Goal: Use online tool/utility

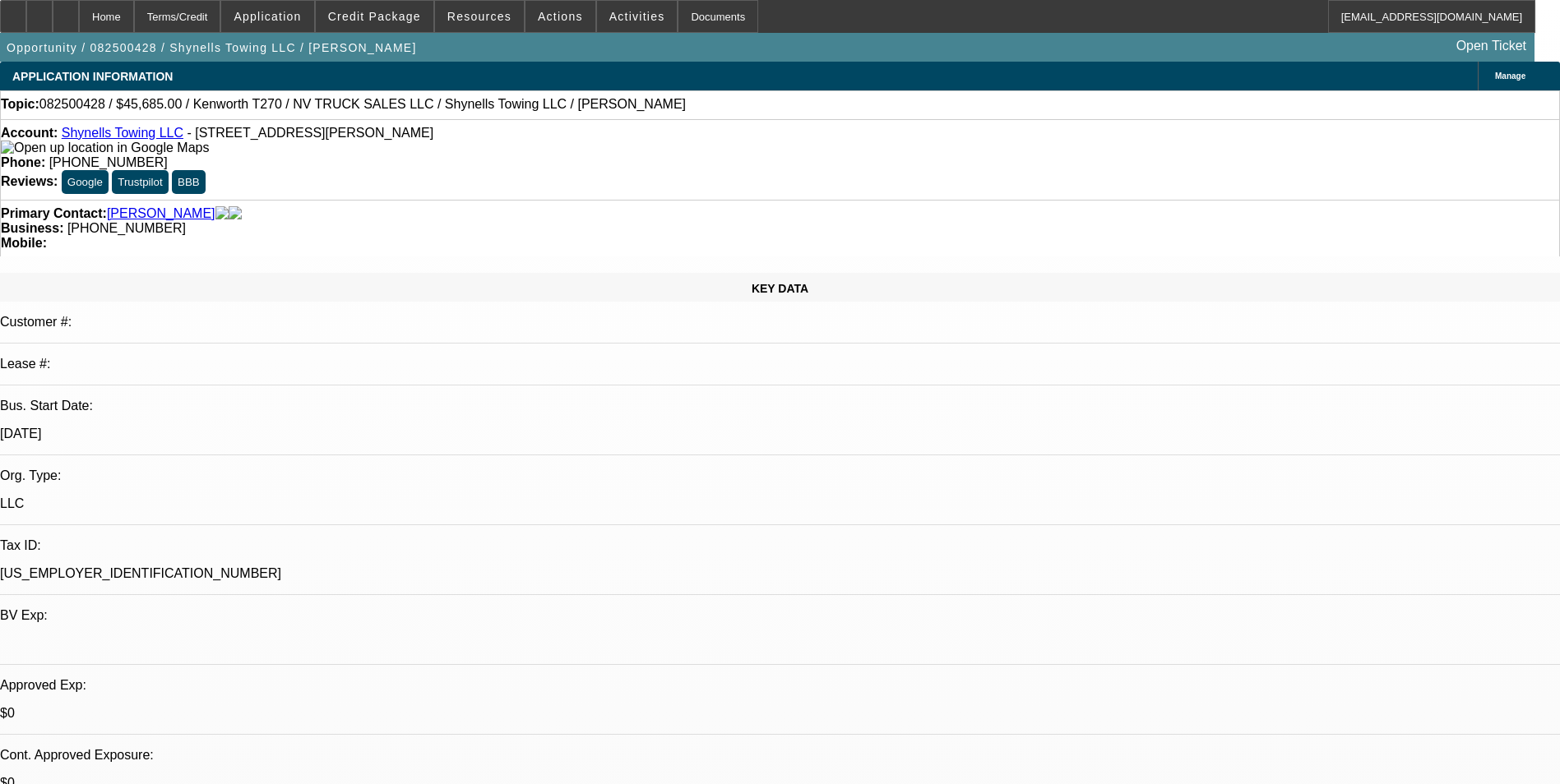
select select "0"
select select "2"
select select "0"
select select "1"
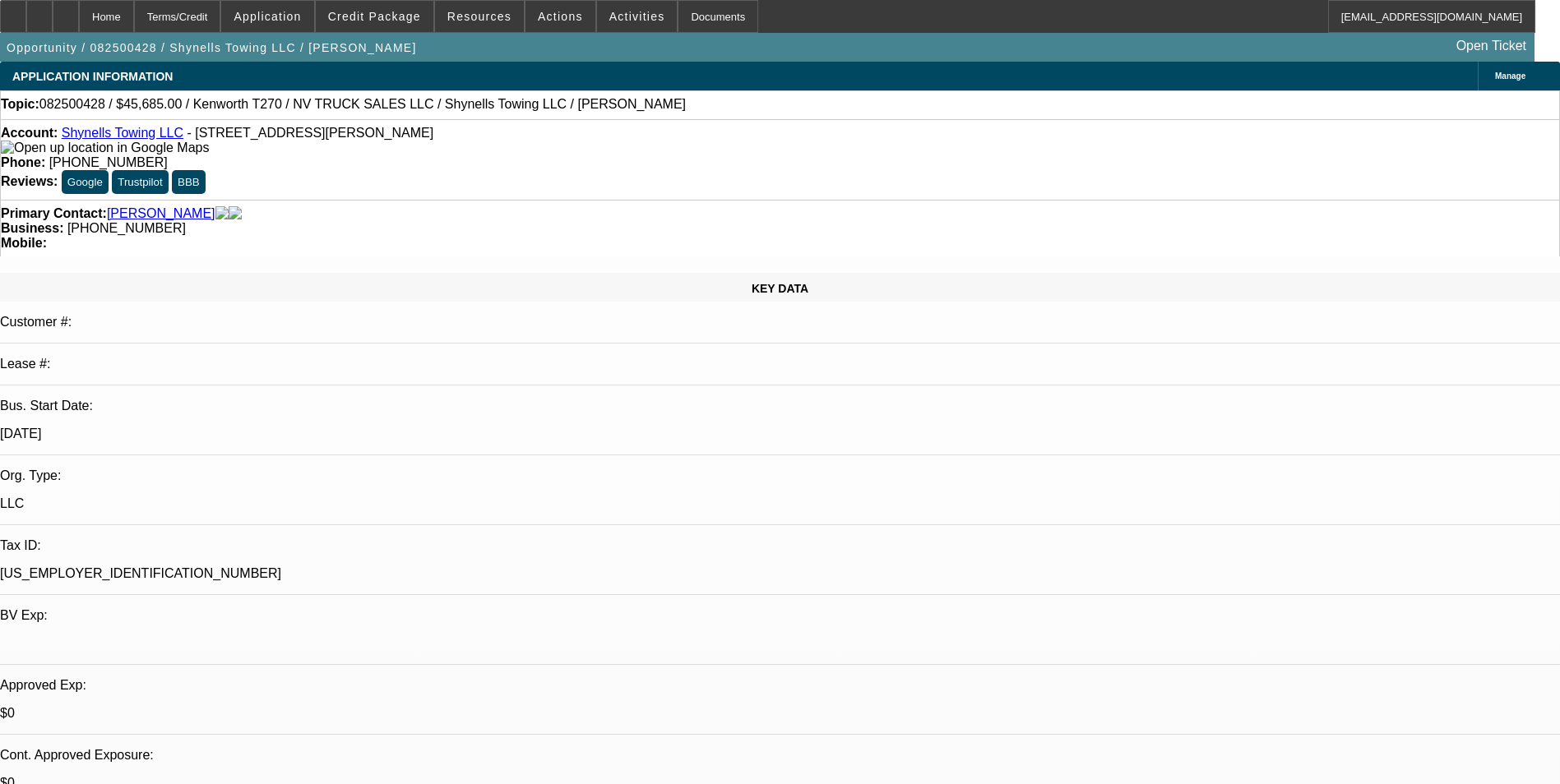
select select "0"
select select "2"
select select "0"
select select "1"
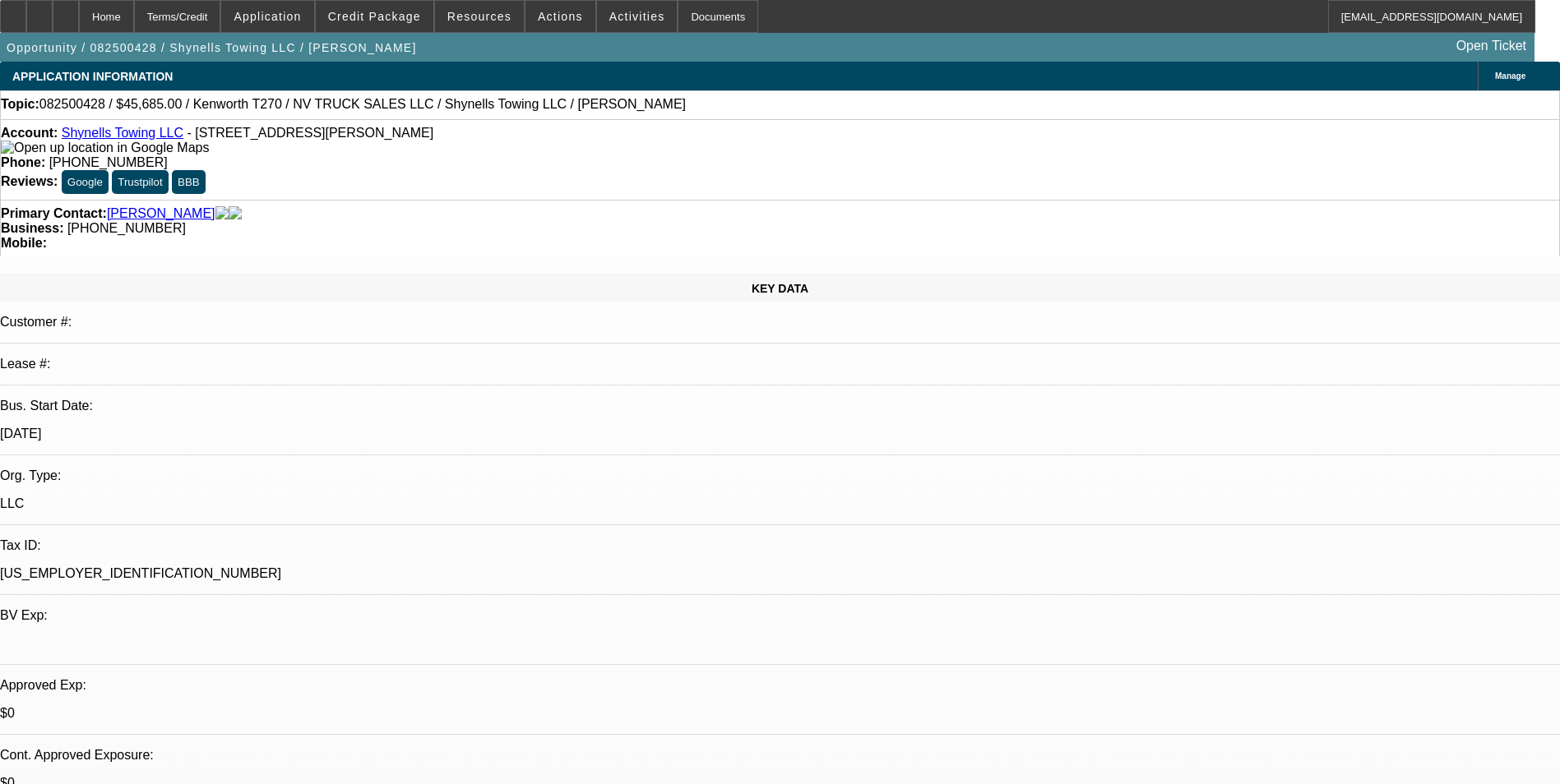
select select "0"
select select "2"
select select "0"
select select "1"
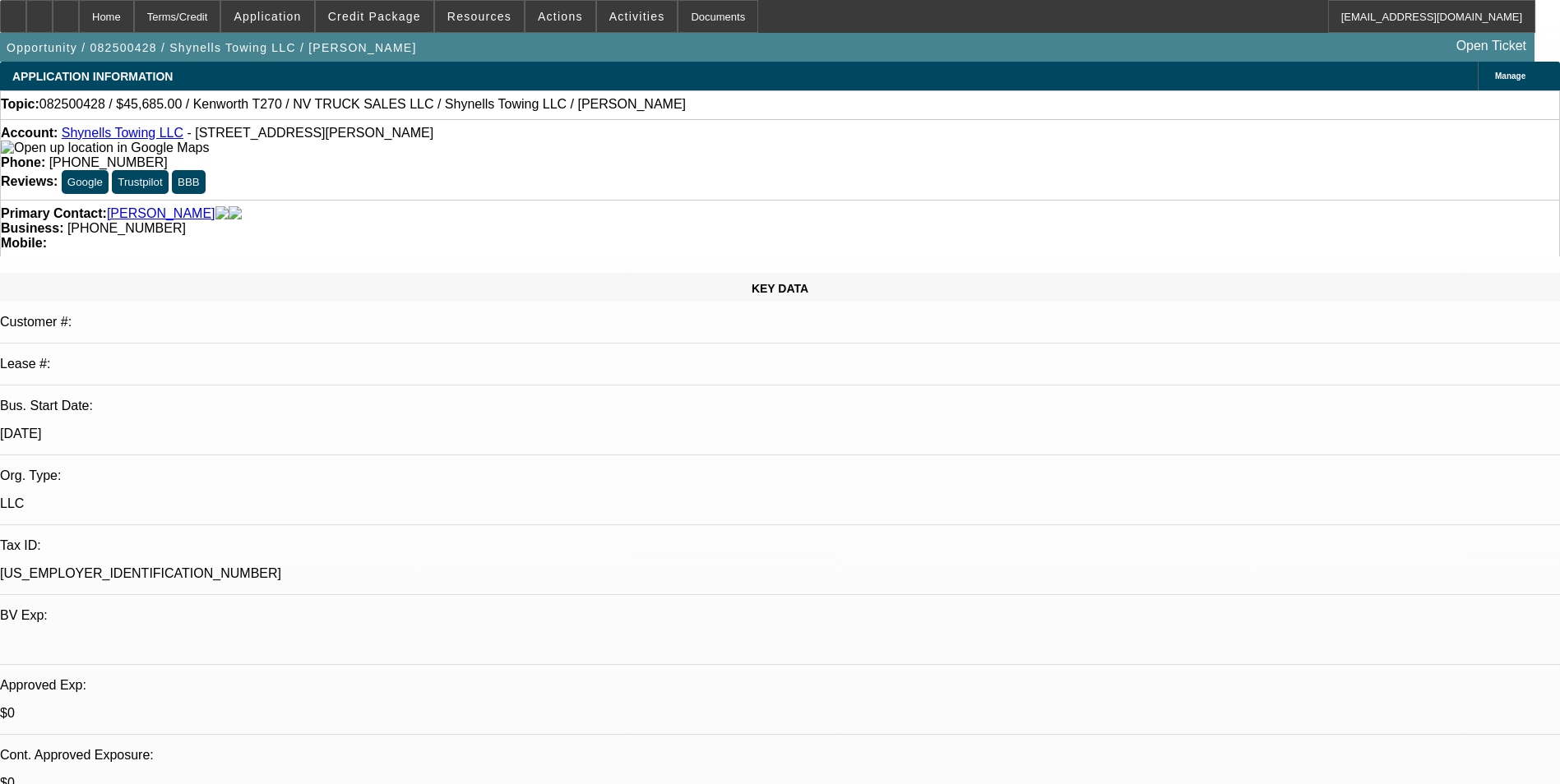
select select "0"
select select "2"
select select "0"
select select "1"
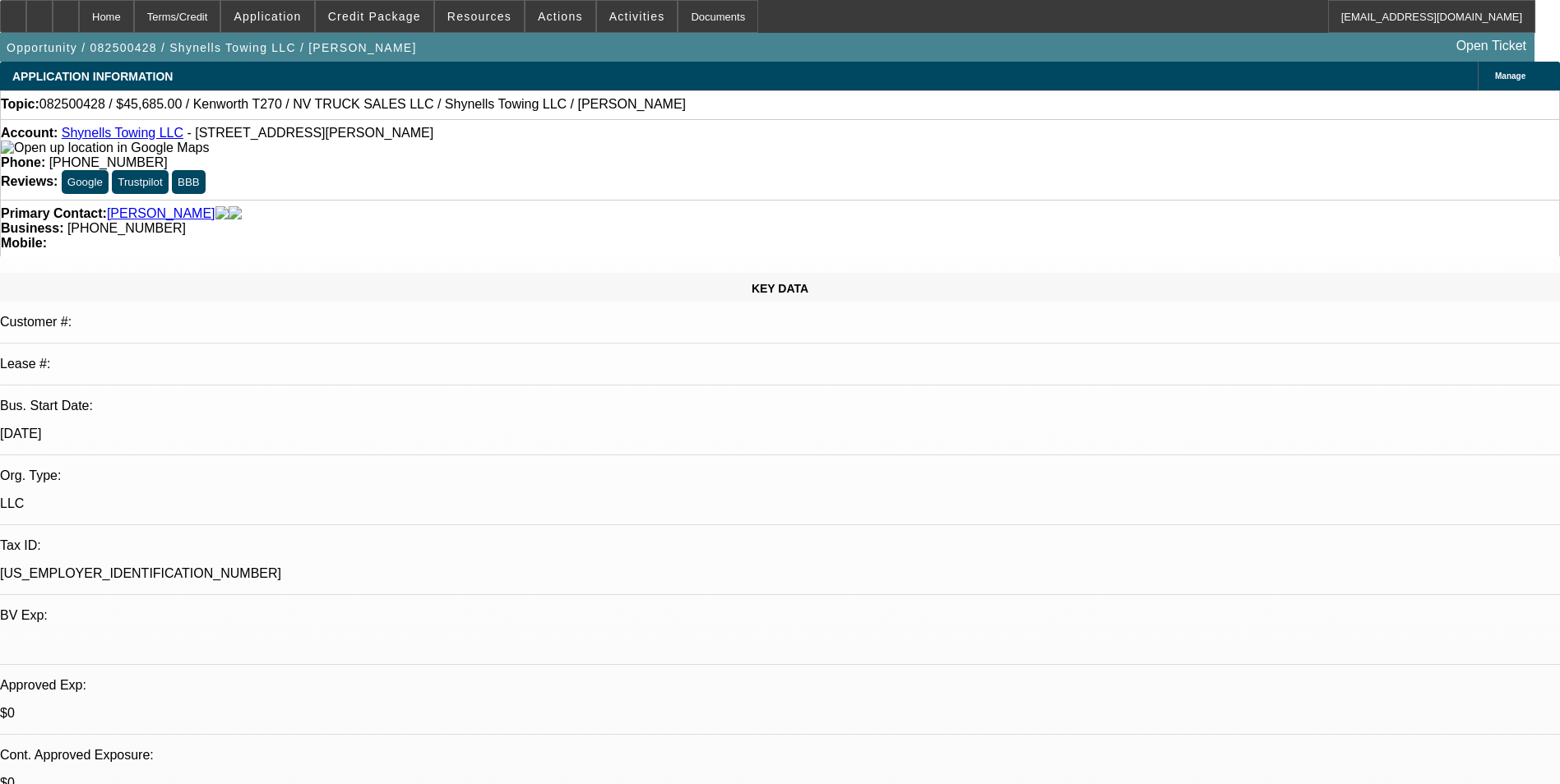
scroll to position [1462, 0]
